Goal: Task Accomplishment & Management: Use online tool/utility

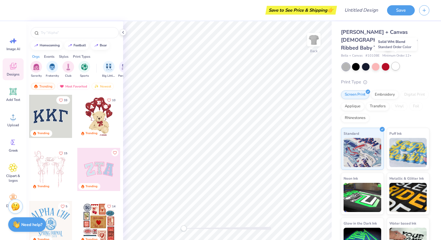
click at [392, 62] on div at bounding box center [395, 66] width 8 height 8
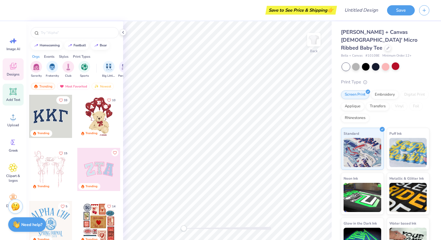
click at [7, 96] on div "Add Text" at bounding box center [13, 95] width 21 height 22
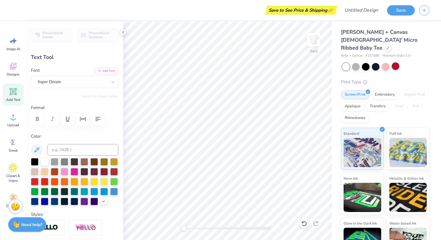
type textarea "i"
click at [95, 120] on icon "button" at bounding box center [97, 118] width 7 height 7
type textarea "I MEAN HE'S HOT BUT I WOULDN'T DATE HIM"
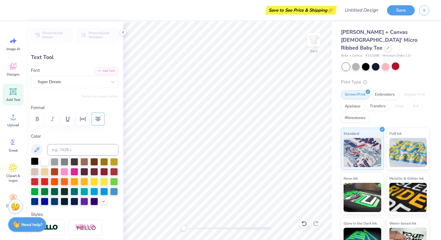
click at [35, 161] on div at bounding box center [35, 161] width 8 height 8
click at [35, 180] on div at bounding box center [35, 181] width 8 height 8
type input "11.02"
type input "6.50"
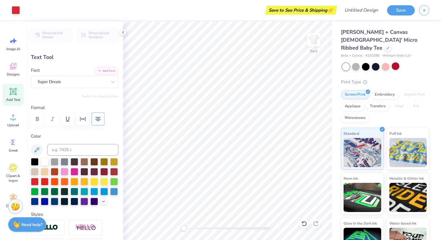
type input "2.82"
type input "9.75"
type input "5.75"
type input "3.57"
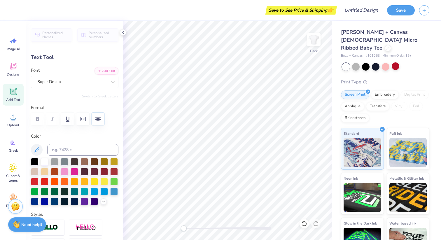
scroll to position [0, 1]
type textarea "I MEAN HE'S HOT BUT I WOULDN'T DATE HIM"
type input "10.09"
type input "4.17"
click at [377, 62] on div at bounding box center [376, 66] width 8 height 8
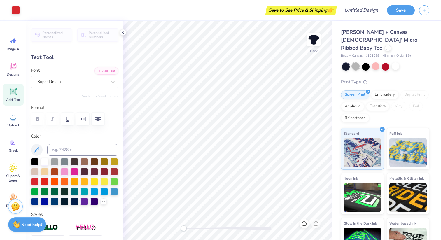
click at [357, 62] on div at bounding box center [356, 66] width 8 height 8
click at [367, 62] on div at bounding box center [366, 66] width 8 height 8
click at [382, 62] on div at bounding box center [385, 66] width 8 height 8
click at [394, 62] on div at bounding box center [395, 66] width 8 height 8
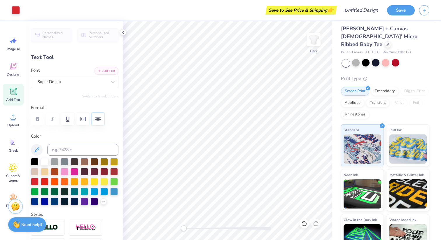
scroll to position [0, 0]
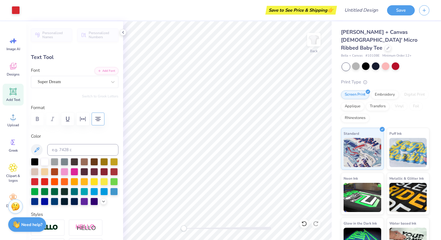
type input "3.00"
click at [356, 6] on input "Design Title" at bounding box center [368, 10] width 29 height 12
paste input "I MEAN HE'S HOT BUT I WOULDN'T DATE HIM"
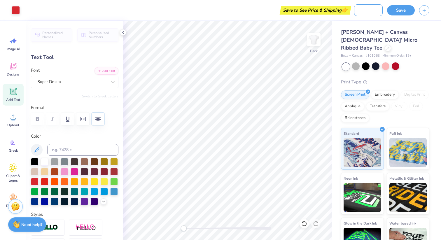
type input "I MEAN HE'S HOT BUT I WOULDN'T DATE HIM"
click at [430, 27] on div "Bella + Canvas [DEMOGRAPHIC_DATA]' Micro Ribbed Baby Tee Bella + Canvas # 1010B…" at bounding box center [385, 140] width 109 height 238
click at [407, 127] on div "Puff Ink" at bounding box center [407, 148] width 43 height 42
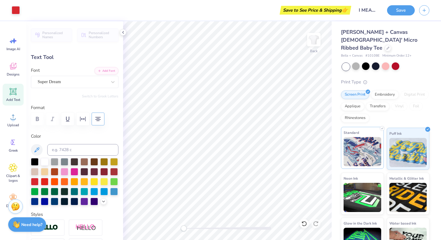
click at [364, 137] on img at bounding box center [362, 151] width 38 height 29
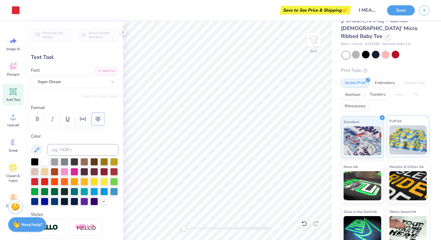
click at [412, 135] on img at bounding box center [408, 139] width 38 height 29
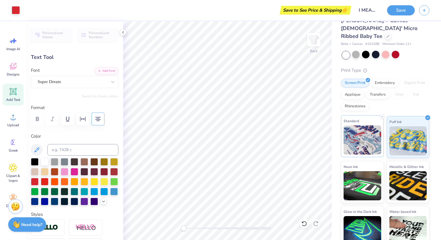
click at [367, 115] on div "Standard" at bounding box center [362, 136] width 43 height 42
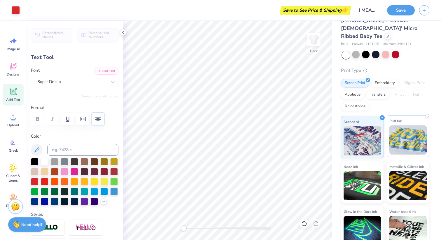
click at [399, 125] on img at bounding box center [408, 139] width 38 height 29
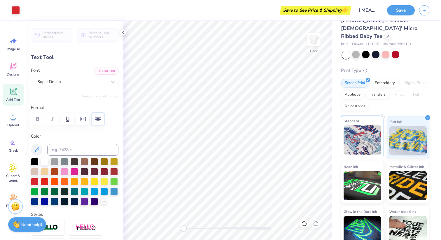
click at [365, 115] on div "Standard" at bounding box center [362, 136] width 43 height 42
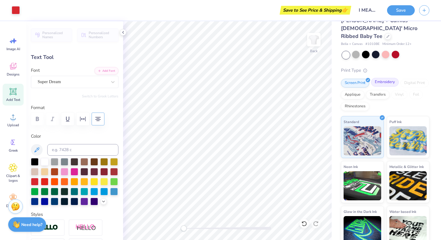
click at [388, 78] on div "Embroidery" at bounding box center [385, 82] width 28 height 9
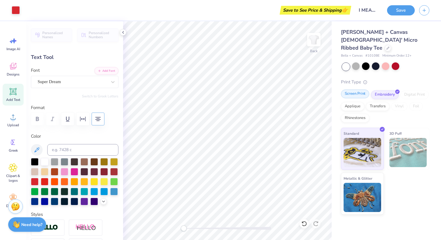
click at [358, 89] on div "Screen Print" at bounding box center [355, 93] width 28 height 9
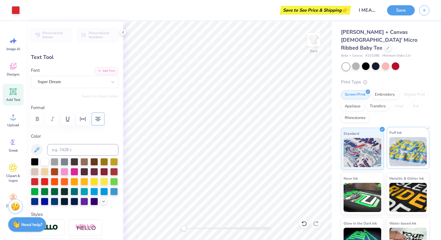
click at [413, 137] on img at bounding box center [408, 151] width 38 height 29
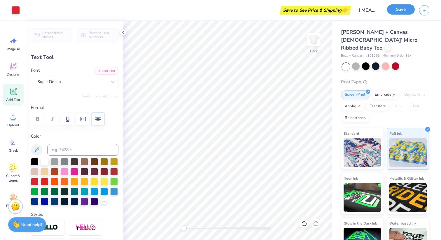
click at [395, 10] on button "Save" at bounding box center [401, 9] width 28 height 10
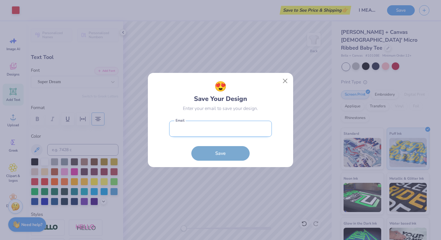
click at [231, 135] on input "email" at bounding box center [220, 129] width 103 height 16
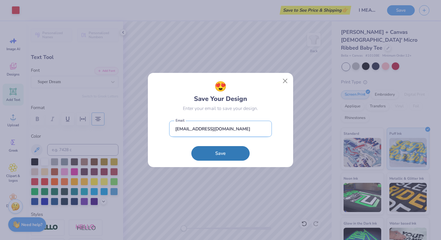
type input "[EMAIL_ADDRESS][DOMAIN_NAME]"
click at [191, 146] on button "Save" at bounding box center [220, 153] width 58 height 15
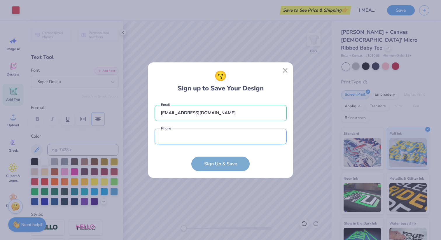
click at [204, 143] on input "tel" at bounding box center [220, 136] width 132 height 16
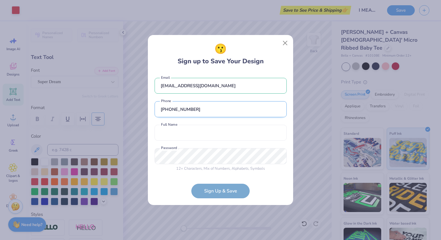
type input "[PHONE_NUMBER]"
click at [286, 41] on button "Close" at bounding box center [284, 43] width 11 height 11
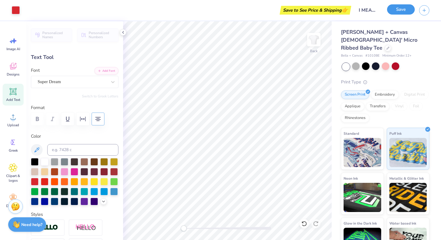
click at [399, 6] on button "Save" at bounding box center [401, 9] width 28 height 10
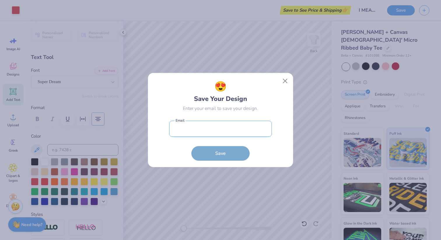
click at [230, 126] on input "email" at bounding box center [220, 129] width 103 height 16
type input "[PERSON_NAME][EMAIL_ADDRESS][DOMAIN_NAME]"
click at [191, 146] on button "Save" at bounding box center [220, 153] width 58 height 15
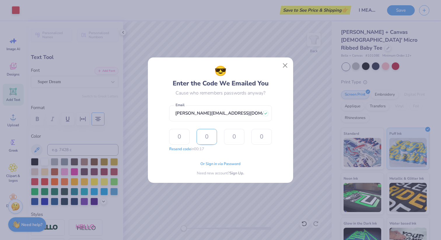
type input "5"
type input "2"
type input "8"
type input "9"
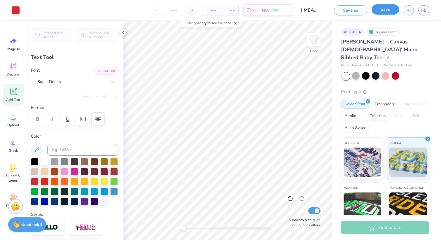
click at [386, 12] on button "Save" at bounding box center [385, 9] width 28 height 10
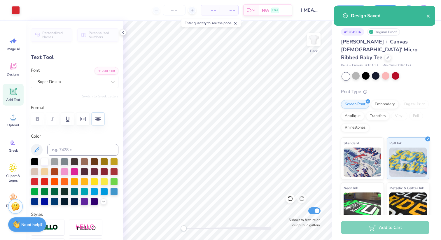
click at [411, 88] on div "Print Type" at bounding box center [385, 91] width 88 height 7
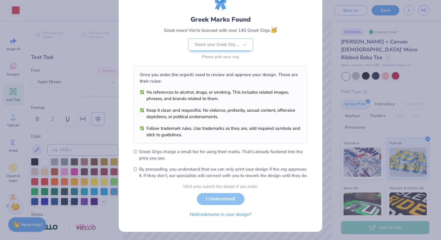
scroll to position [31, 0]
click at [232, 215] on button "No Greek marks in your design?" at bounding box center [220, 213] width 71 height 12
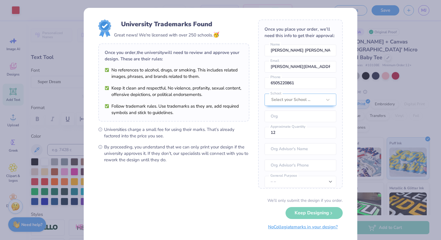
click at [312, 229] on button "No Collegiate marks in your design?" at bounding box center [303, 227] width 80 height 12
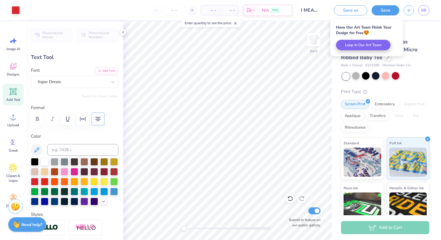
click at [434, 59] on div "# 526490A Original Proof Bella + Canvas [DEMOGRAPHIC_DATA]' Micro Ribbed Baby T…" at bounding box center [385, 145] width 109 height 248
click at [424, 12] on span "MJ" at bounding box center [423, 10] width 5 height 7
